Goal: Participate in discussion: Engage in conversation with other users on a specific topic

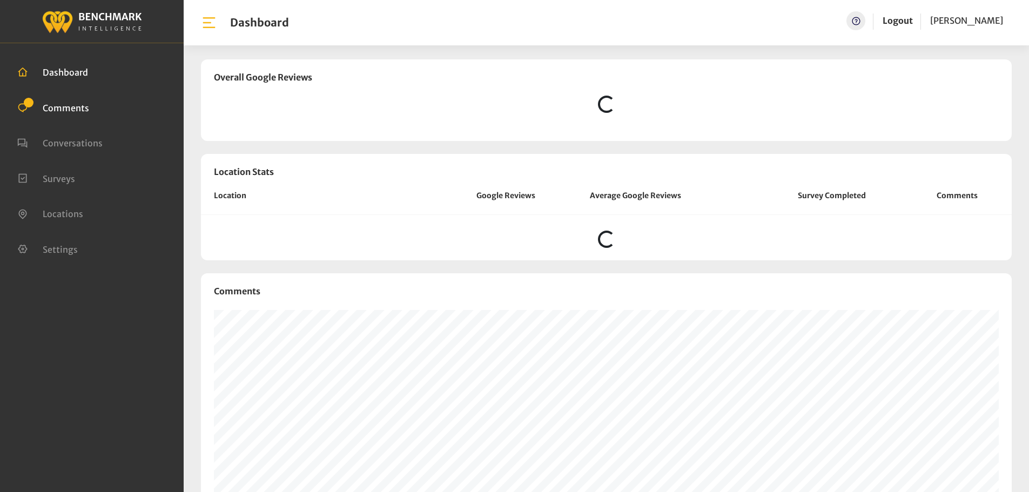
click at [76, 113] on li "Comments" at bounding box center [91, 107] width 149 height 14
drag, startPoint x: 76, startPoint y: 98, endPoint x: 76, endPoint y: 104, distance: 5.9
click at [76, 98] on ul "Dashboard Comments Conversations Surveys" at bounding box center [91, 160] width 149 height 212
click at [76, 105] on span "Comments" at bounding box center [66, 107] width 46 height 11
